Goal: Transaction & Acquisition: Book appointment/travel/reservation

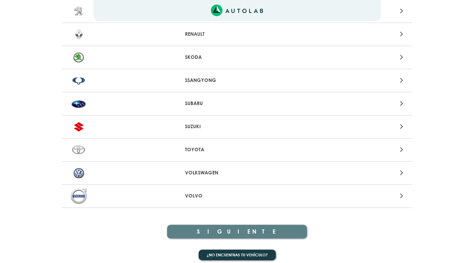
scroll to position [715, 0]
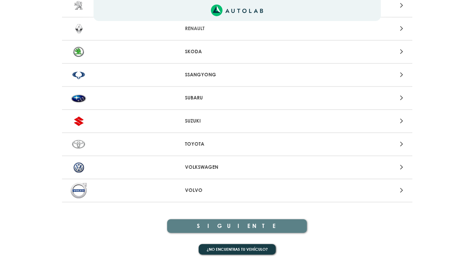
click at [205, 169] on p "VOLKSWAGEN" at bounding box center [237, 167] width 104 height 7
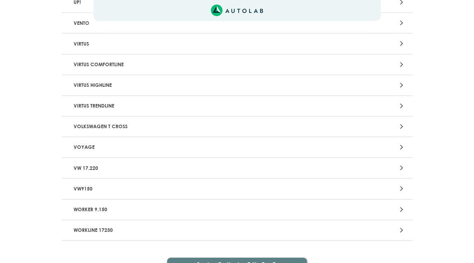
scroll to position [1356, 0]
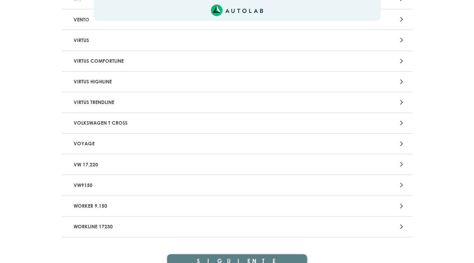
click at [401, 147] on icon at bounding box center [401, 143] width 3 height 9
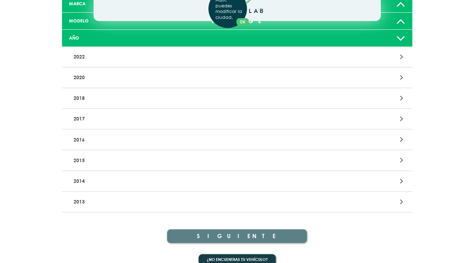
scroll to position [83, 0]
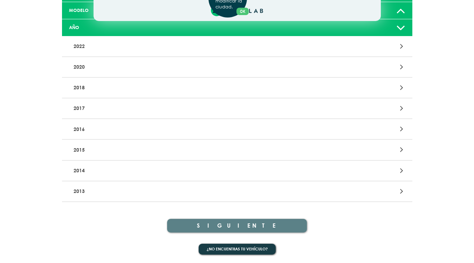
click at [404, 45] on div "Aquí, puedes modificar la ciudad. OK .aex,.bex{fill:none!important;stroke:#50c4…" at bounding box center [237, 48] width 474 height 263
click at [399, 47] on div at bounding box center [351, 46] width 115 height 9
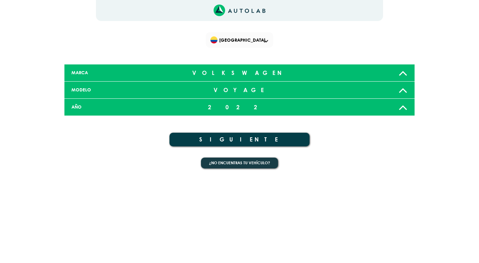
click at [272, 138] on button "SIGUIENTE" at bounding box center [240, 140] width 140 height 14
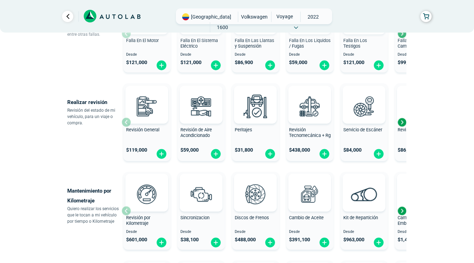
scroll to position [247, 0]
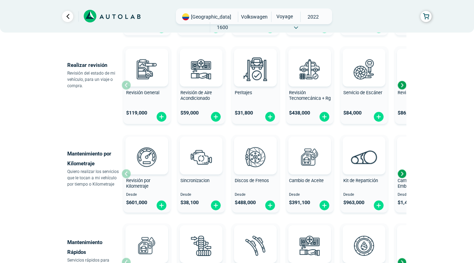
click at [401, 176] on div "Next slide" at bounding box center [401, 173] width 11 height 11
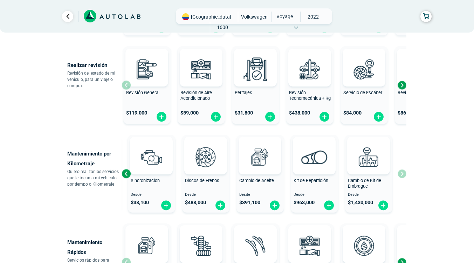
click at [401, 176] on div "Revisión por Kilometraje Desde $ 601,000 Sincronizacion Desde $ 38,100 Discos d…" at bounding box center [264, 173] width 285 height 83
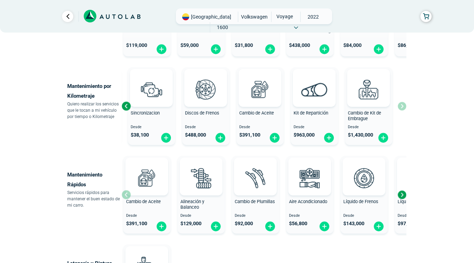
scroll to position [330, 0]
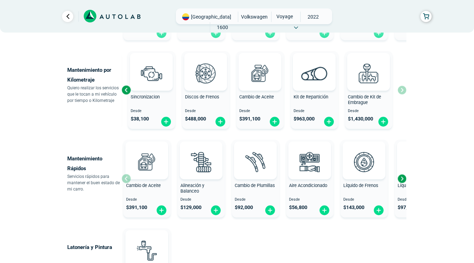
click at [401, 178] on div "Next slide" at bounding box center [401, 178] width 11 height 11
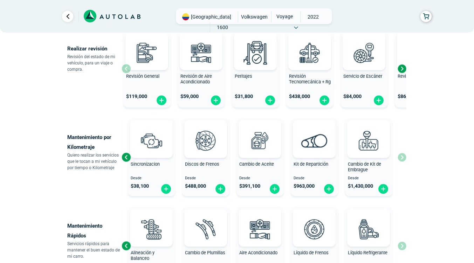
scroll to position [259, 0]
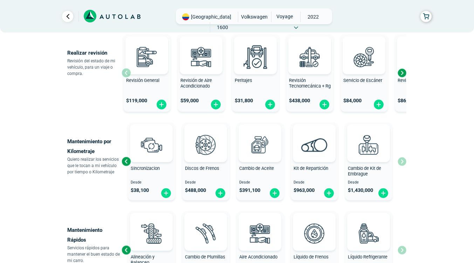
click at [402, 74] on div "Next slide" at bounding box center [401, 73] width 11 height 11
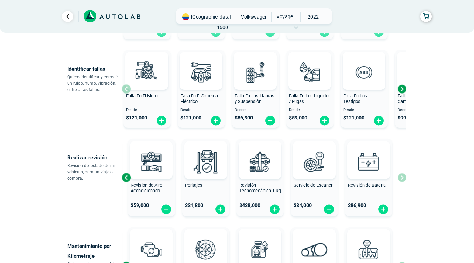
scroll to position [151, 0]
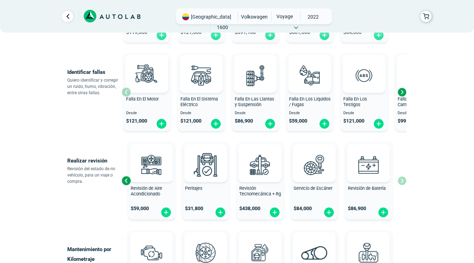
click at [403, 91] on div "Next slide" at bounding box center [401, 92] width 11 height 11
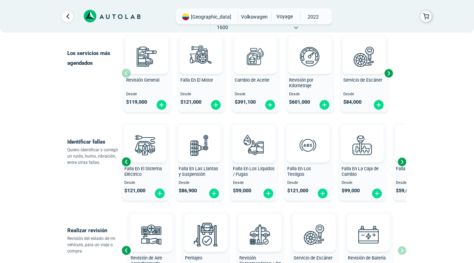
scroll to position [84, 0]
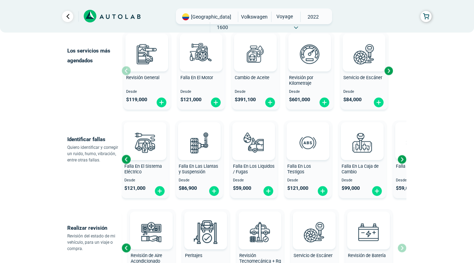
click at [401, 162] on div "Next slide" at bounding box center [401, 159] width 11 height 11
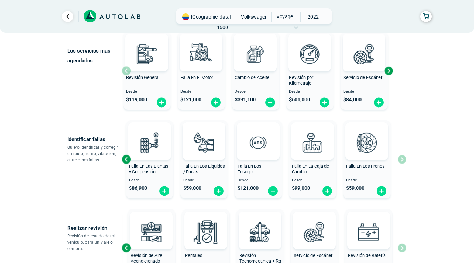
scroll to position [0, 0]
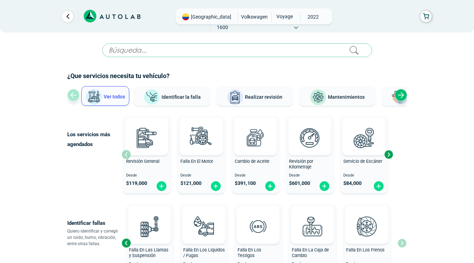
click at [387, 154] on div "Next slide" at bounding box center [388, 154] width 11 height 11
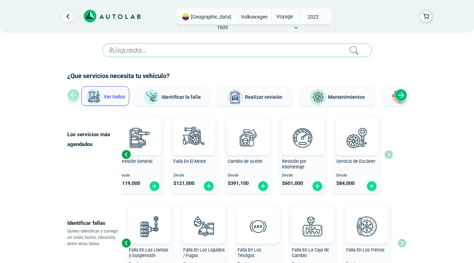
click at [65, 17] on link "Ir al paso anterior" at bounding box center [67, 16] width 11 height 11
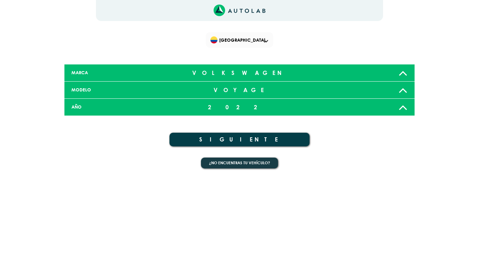
click at [65, 17] on div "[GEOGRAPHIC_DATA] × Te falto seleccionar algo de tu vehiculo" at bounding box center [239, 88] width 420 height 177
click at [269, 40] on span "[GEOGRAPHIC_DATA]" at bounding box center [240, 40] width 60 height 10
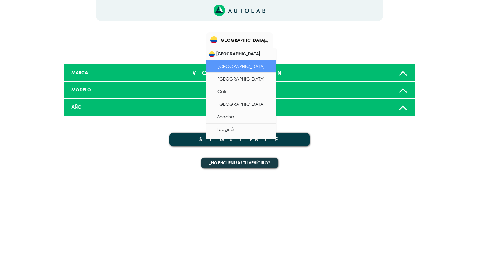
click at [246, 63] on li "[GEOGRAPHIC_DATA]" at bounding box center [240, 66] width 69 height 13
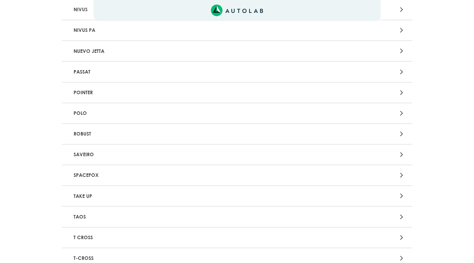
scroll to position [887, 0]
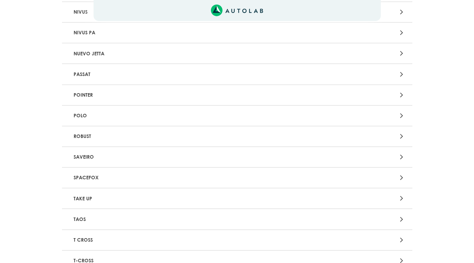
click at [405, 136] on div at bounding box center [351, 136] width 115 height 9
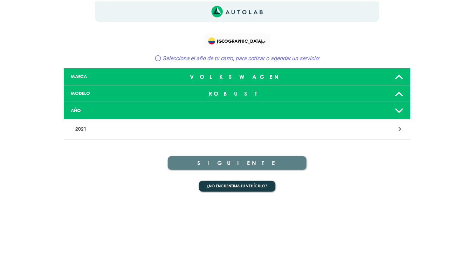
scroll to position [887, 0]
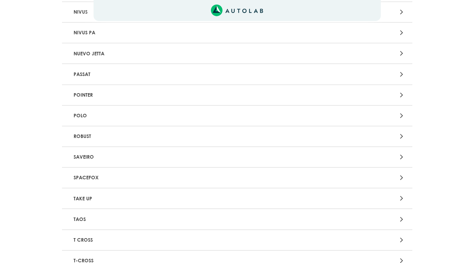
click at [399, 116] on div at bounding box center [351, 115] width 115 height 9
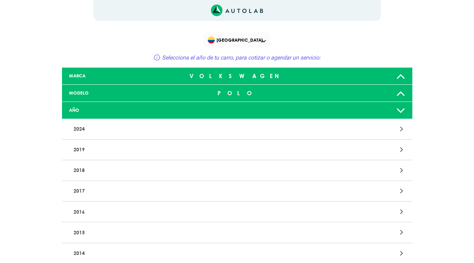
click at [297, 132] on div at bounding box center [351, 128] width 115 height 9
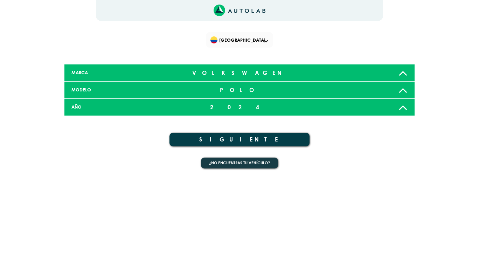
click at [246, 140] on button "SIGUIENTE" at bounding box center [240, 140] width 140 height 14
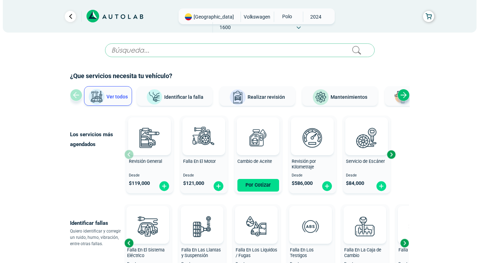
scroll to position [25, 0]
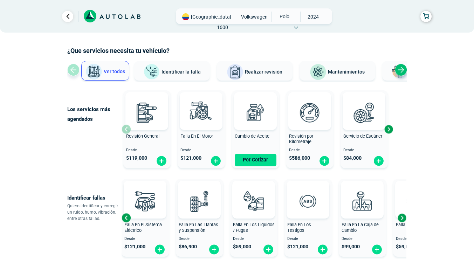
click at [351, 71] on span "Mantenimientos" at bounding box center [346, 72] width 37 height 6
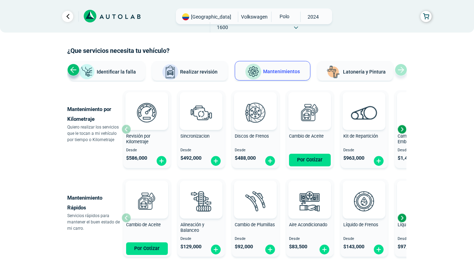
click at [309, 160] on button "Por Cotizar" at bounding box center [310, 160] width 42 height 13
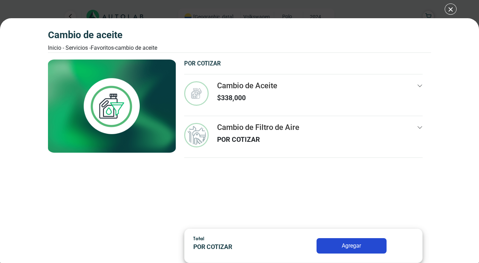
click at [420, 129] on icon at bounding box center [420, 127] width 5 height 2
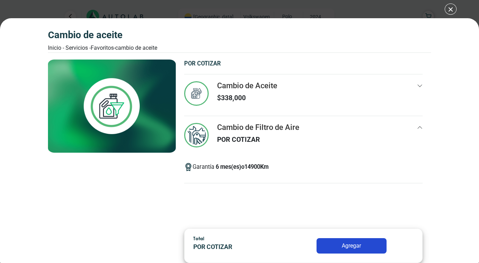
click at [420, 129] on icon at bounding box center [420, 128] width 6 height 6
click at [453, 11] on div "Cambio de Aceite Inicio - Servicios - Favoritos - Cambio de Aceite Cambio de Ac…" at bounding box center [239, 131] width 479 height 263
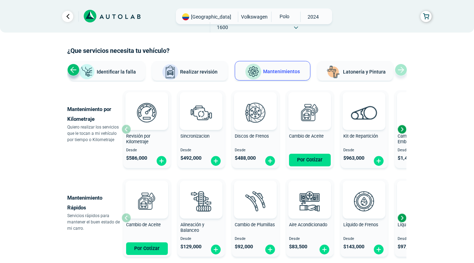
click at [402, 131] on div "Next slide" at bounding box center [401, 129] width 11 height 11
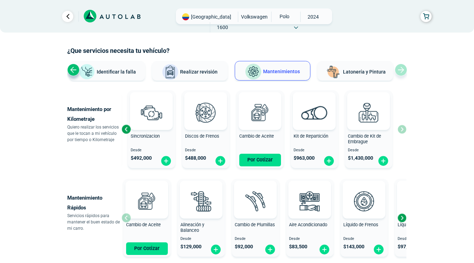
click at [402, 131] on div "Revisión por Kilometraje Desde $ 586,000 Sincronizacion Desde $ 492,000 Discos …" at bounding box center [264, 129] width 285 height 83
click at [124, 129] on div "Previous slide" at bounding box center [126, 129] width 11 height 11
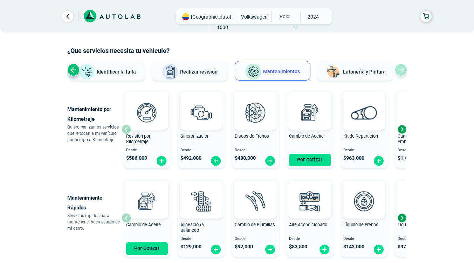
click at [124, 129] on div "Revisión por Kilometraje Desde $ 586,000" at bounding box center [146, 129] width 47 height 75
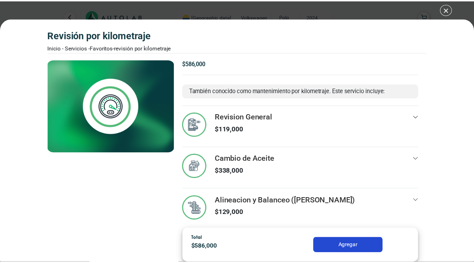
scroll to position [8, 0]
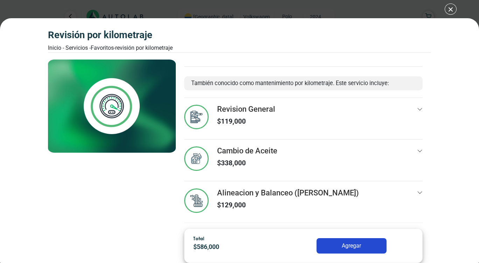
click at [449, 11] on div "Revisión por Kilometraje Inicio - Servicios - Favoritos - Revisión por Kilometr…" at bounding box center [239, 131] width 479 height 263
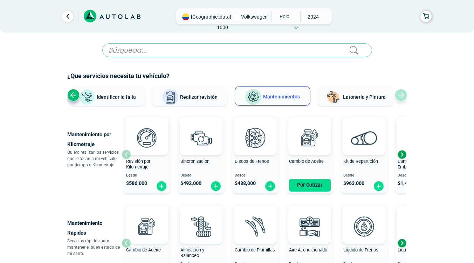
click at [193, 94] on button "Realizar revisión" at bounding box center [190, 96] width 76 height 20
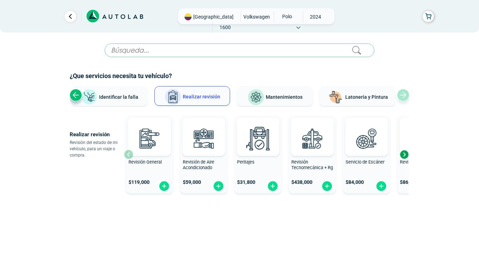
click at [405, 155] on div "Next slide" at bounding box center [404, 154] width 11 height 11
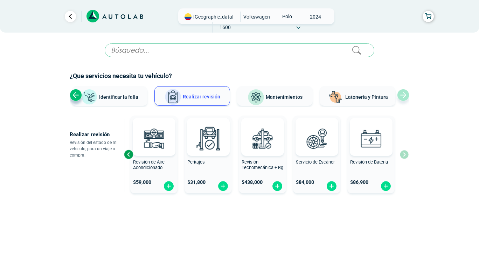
click at [405, 155] on div "Revisión General $ 119,000 Revisión de Aire Acondicionado $ 59,000 Peritajes $ …" at bounding box center [266, 154] width 285 height 83
